Goal: Book appointment/travel/reservation

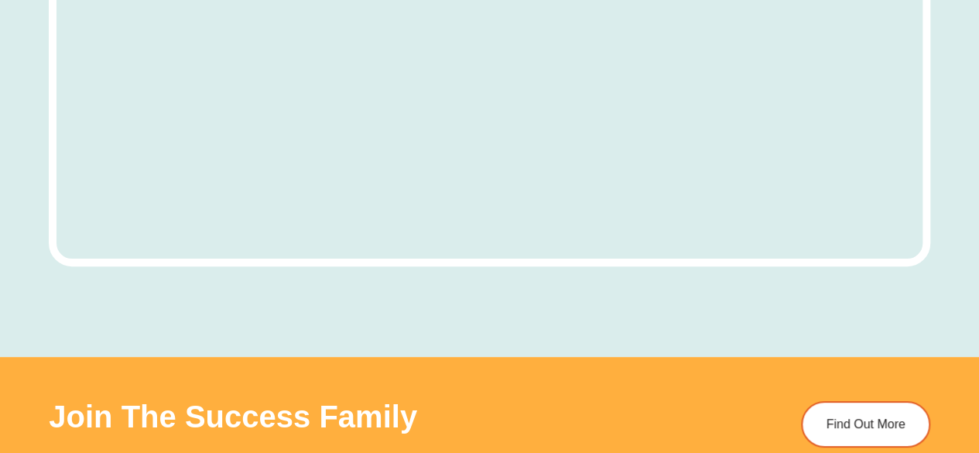
scroll to position [7047, 0]
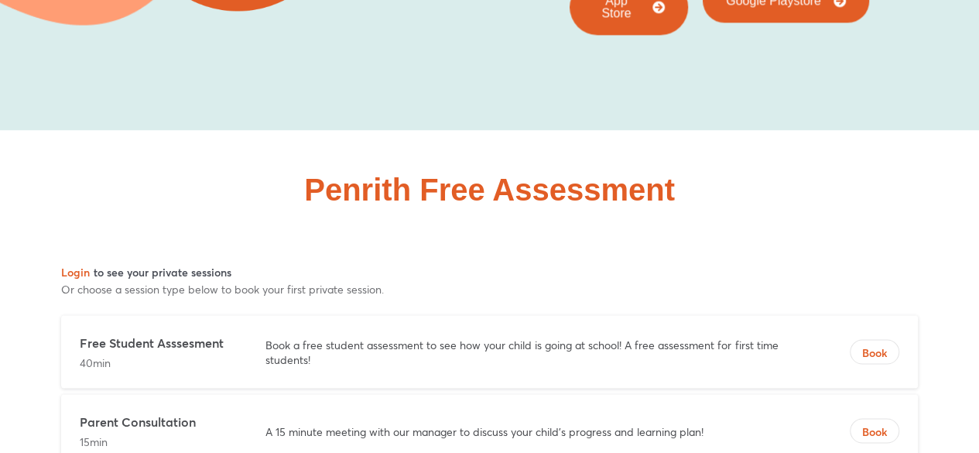
click at [860, 130] on div "Penrith Free Assessment" at bounding box center [489, 304] width 881 height 349
click at [863, 344] on span "Book" at bounding box center [874, 351] width 48 height 15
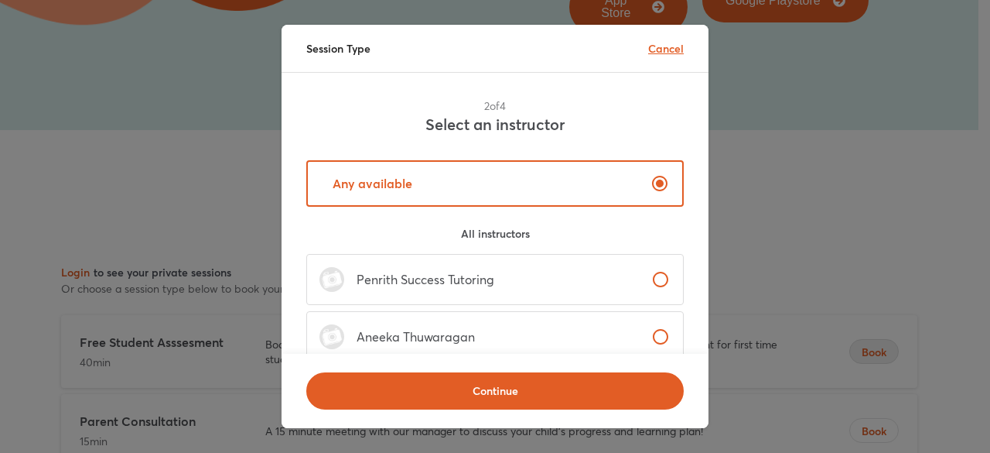
click at [661, 42] on p "Cancel" at bounding box center [666, 48] width 36 height 16
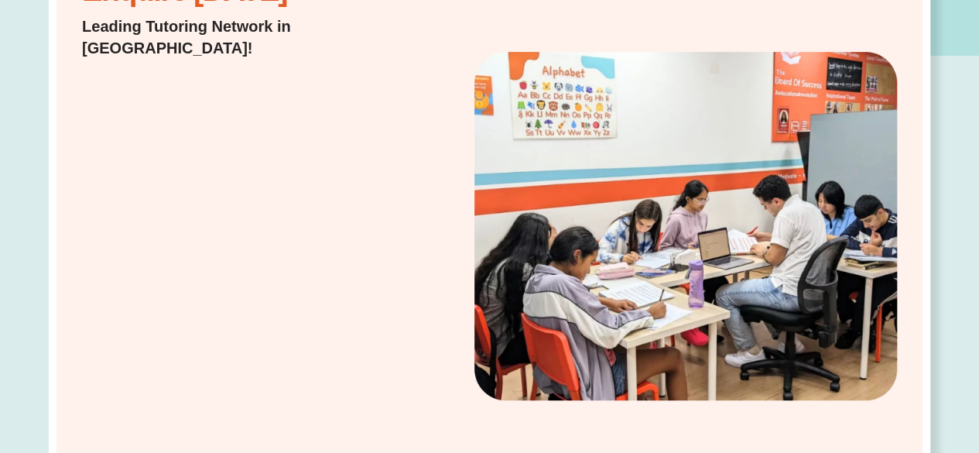
scroll to position [385, 0]
